Goal: Task Accomplishment & Management: Manage account settings

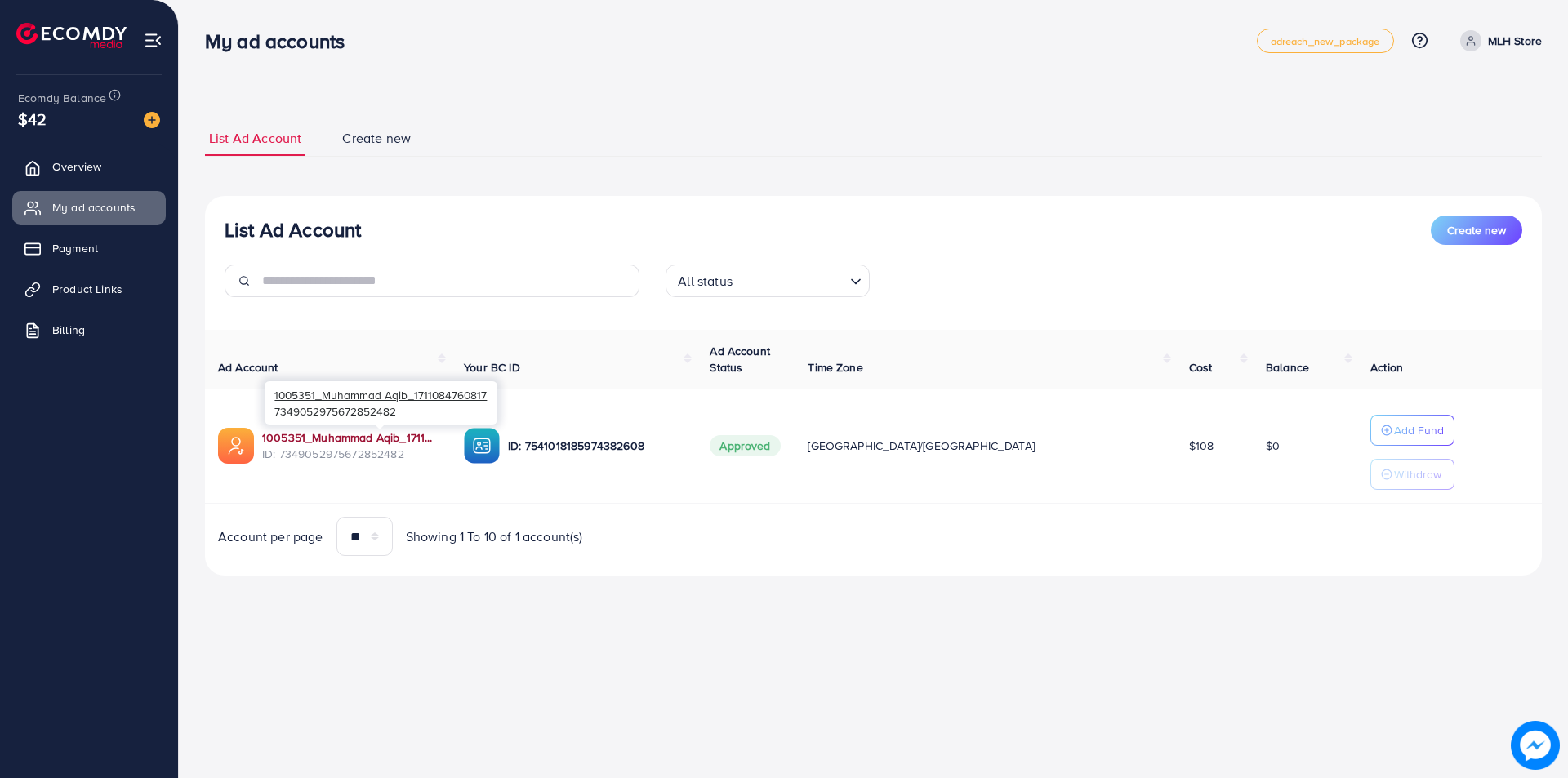
click at [361, 439] on link "1005351_Muhammad Aqib_1711084760817" at bounding box center [350, 438] width 176 height 17
click at [102, 288] on span "Product Links" at bounding box center [91, 289] width 70 height 17
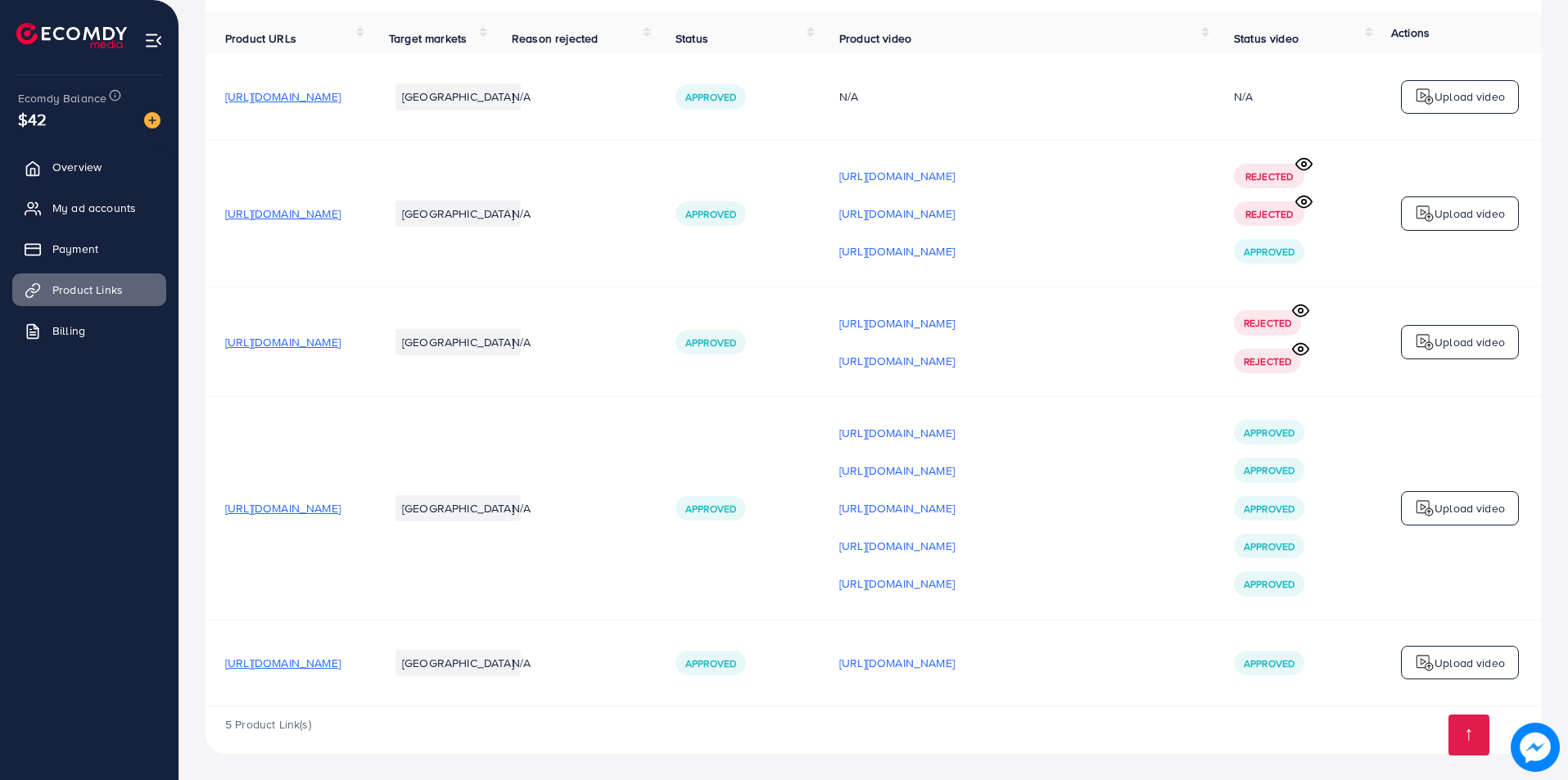
scroll to position [170, 0]
drag, startPoint x: 212, startPoint y: 503, endPoint x: 495, endPoint y: 540, distance: 285.4
click at [495, 540] on tr "[URL][DOMAIN_NAME] [GEOGRAPHIC_DATA] N/A Approved [URL][DOMAIN_NAME] [URL][DOMA…" at bounding box center [874, 508] width 1336 height 222
copy span "[URL][DOMAIN_NAME]"
click at [76, 172] on span "Overview" at bounding box center [81, 167] width 49 height 17
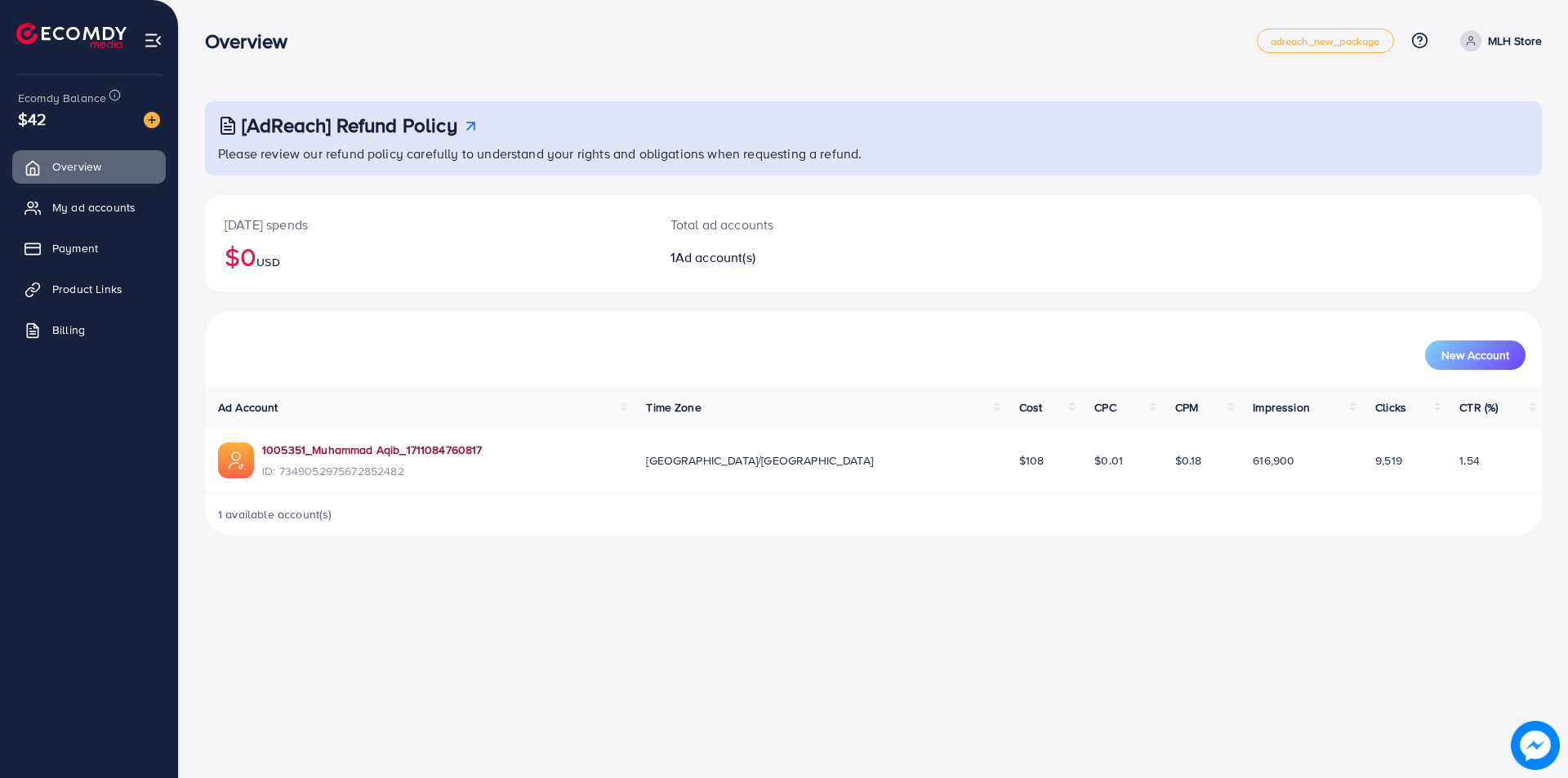
click at [326, 450] on link "1005351_Muhammad Aqib_1711084760817" at bounding box center [373, 450] width 220 height 17
click at [83, 241] on span "Payment" at bounding box center [79, 248] width 46 height 17
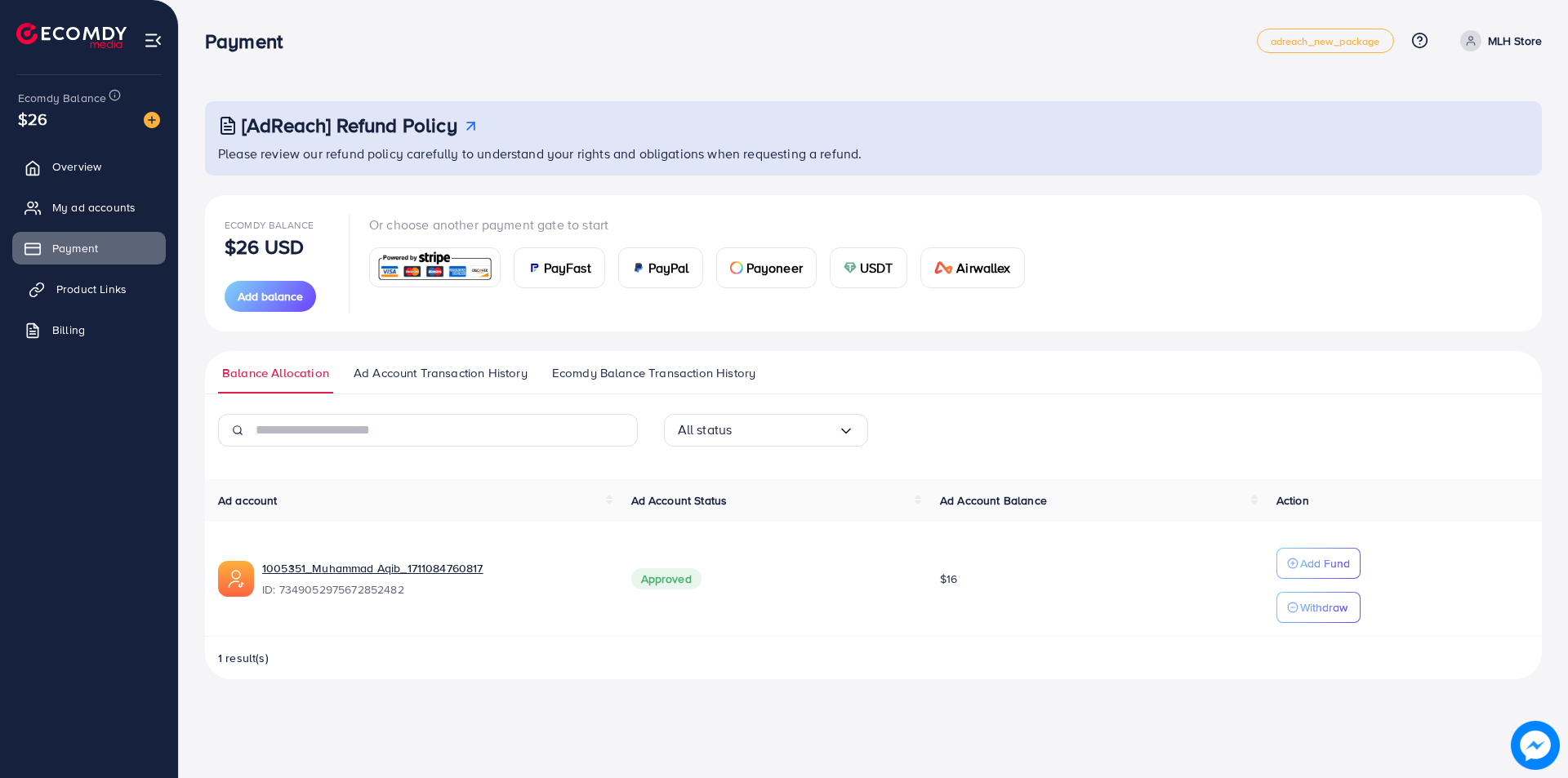
click at [134, 289] on link "Product Links" at bounding box center [89, 288] width 153 height 32
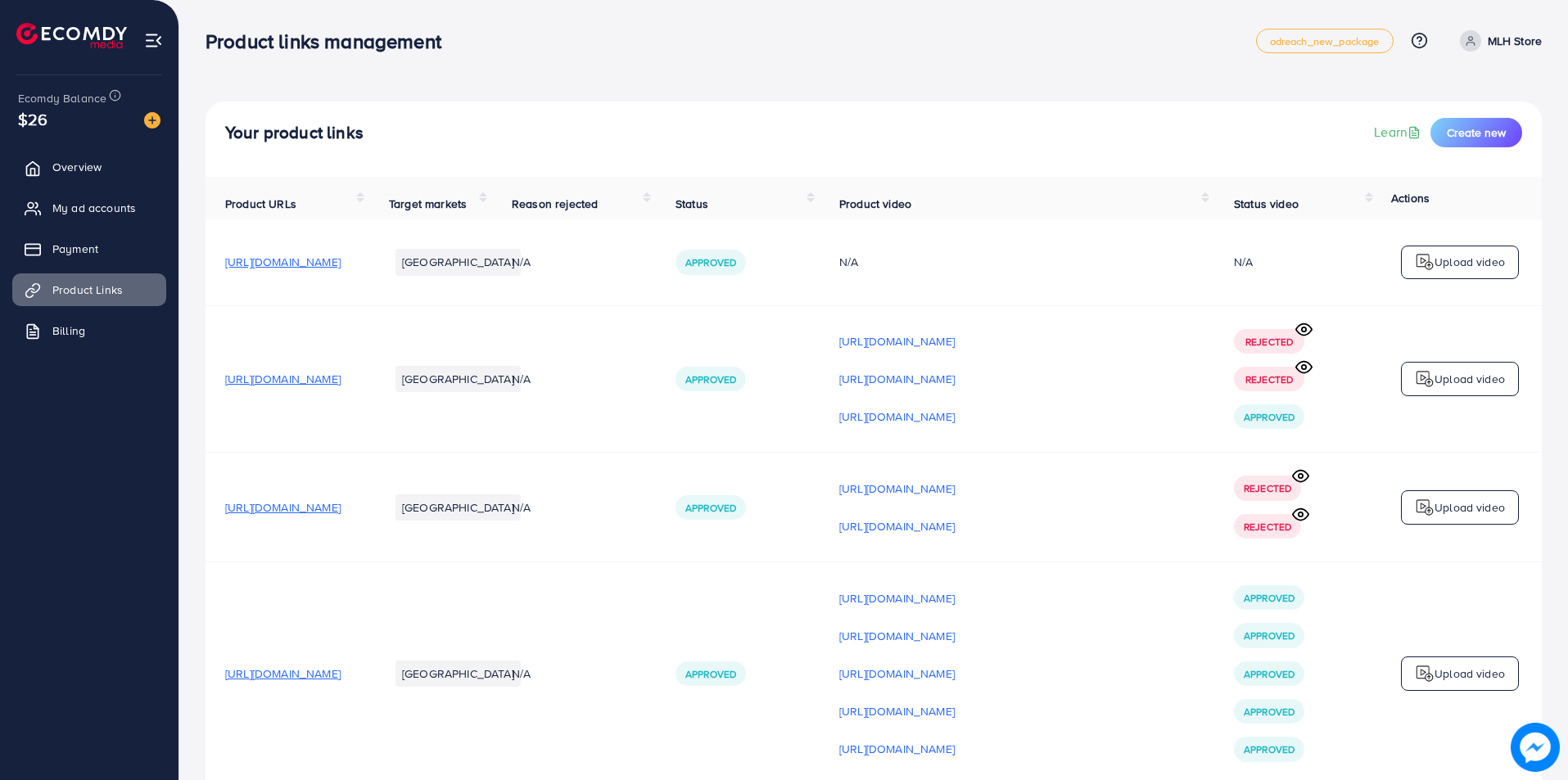
scroll to position [163, 0]
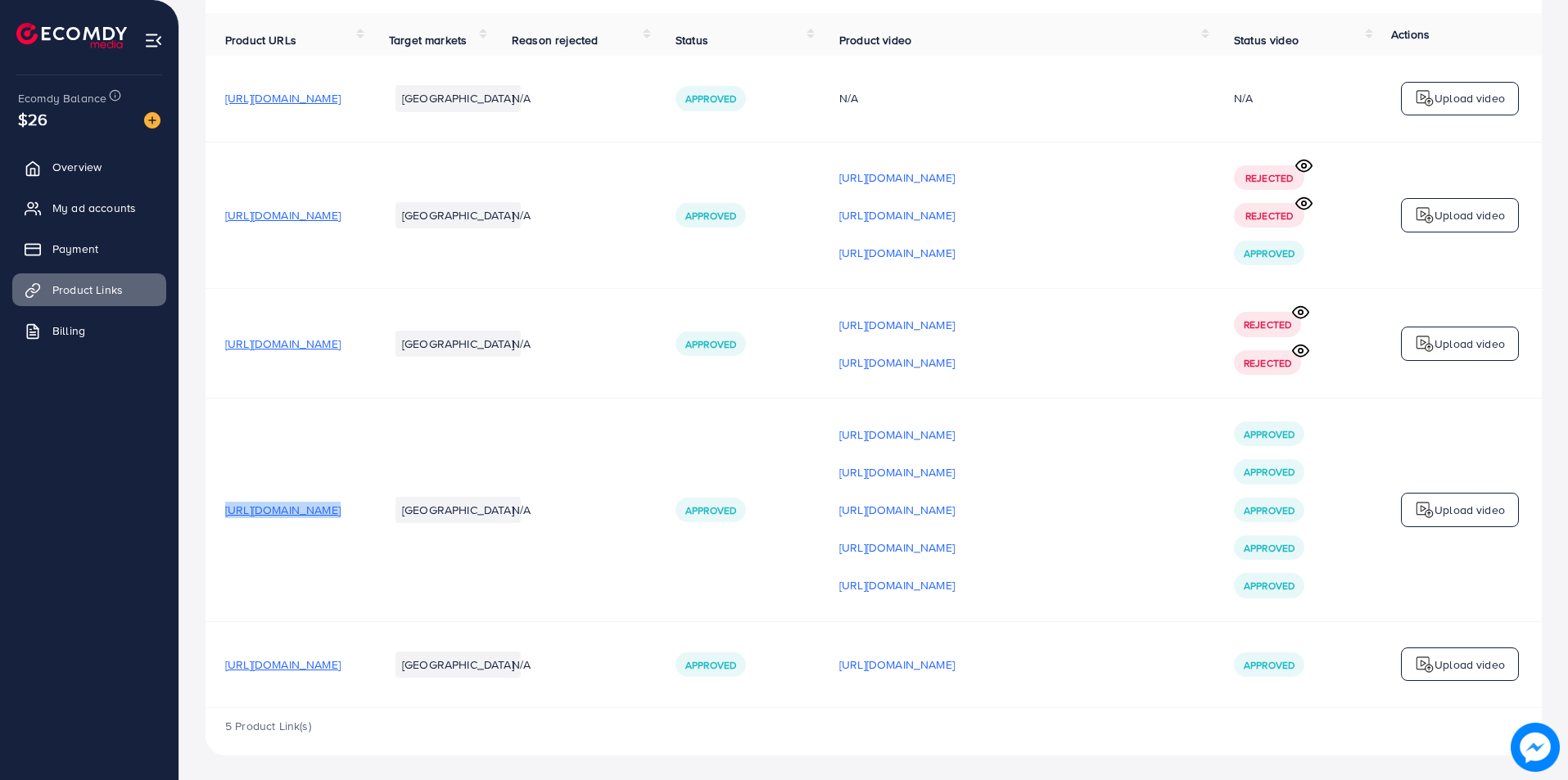
drag, startPoint x: 214, startPoint y: 509, endPoint x: 501, endPoint y: 560, distance: 291.5
click at [501, 560] on tr "[URL][DOMAIN_NAME] [GEOGRAPHIC_DATA] N/A Approved [URL][DOMAIN_NAME] [URL][DOMA…" at bounding box center [874, 509] width 1336 height 222
copy span "[URL][DOMAIN_NAME]"
click at [74, 168] on span "Overview" at bounding box center [81, 167] width 49 height 17
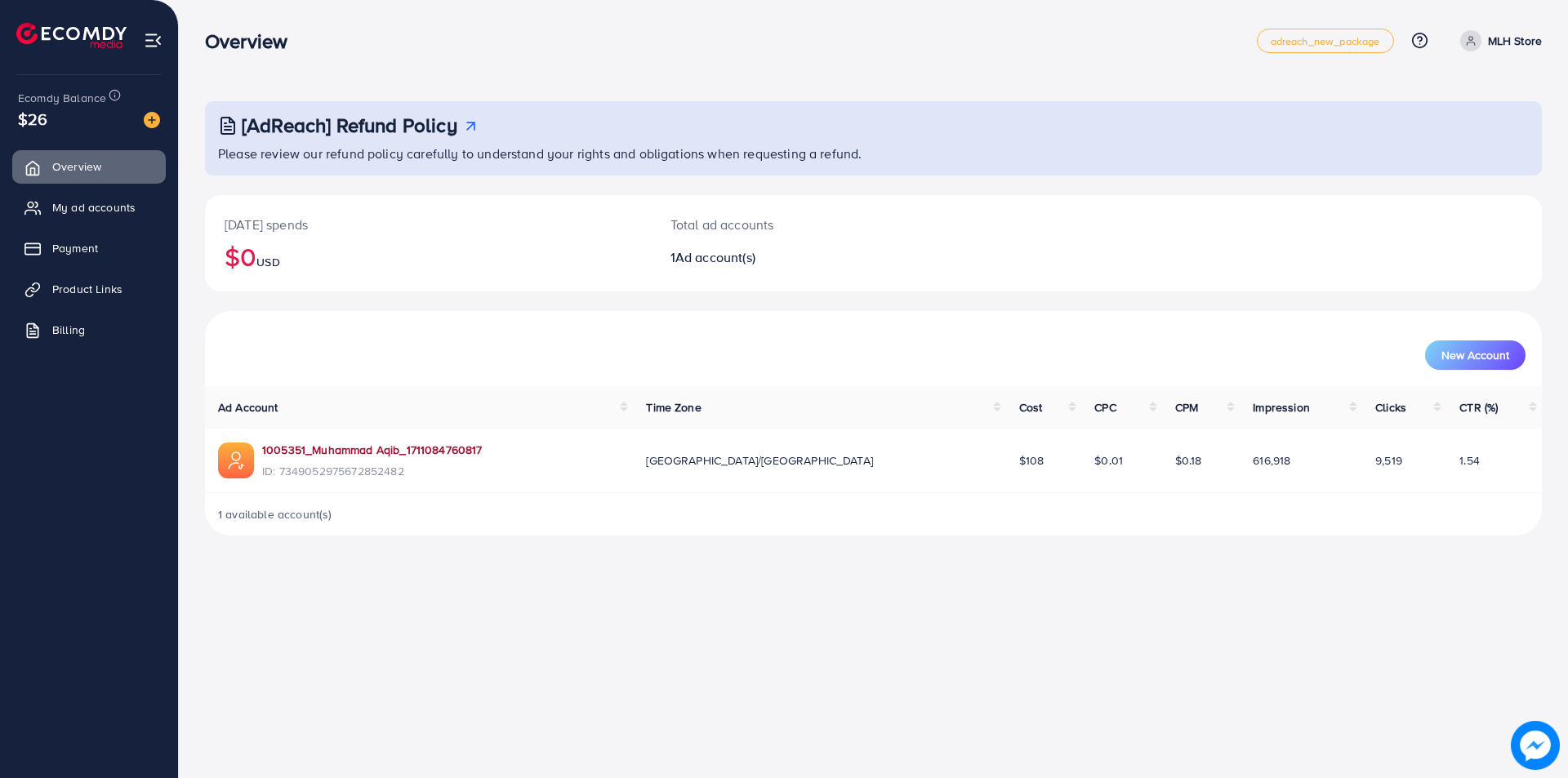
click at [396, 452] on link "1005351_Muhammad Aqib_1711084760817" at bounding box center [373, 450] width 220 height 17
click at [400, 452] on link "1005351_Muhammad Aqib_1711084760817" at bounding box center [373, 450] width 220 height 17
